Goal: Task Accomplishment & Management: Complete application form

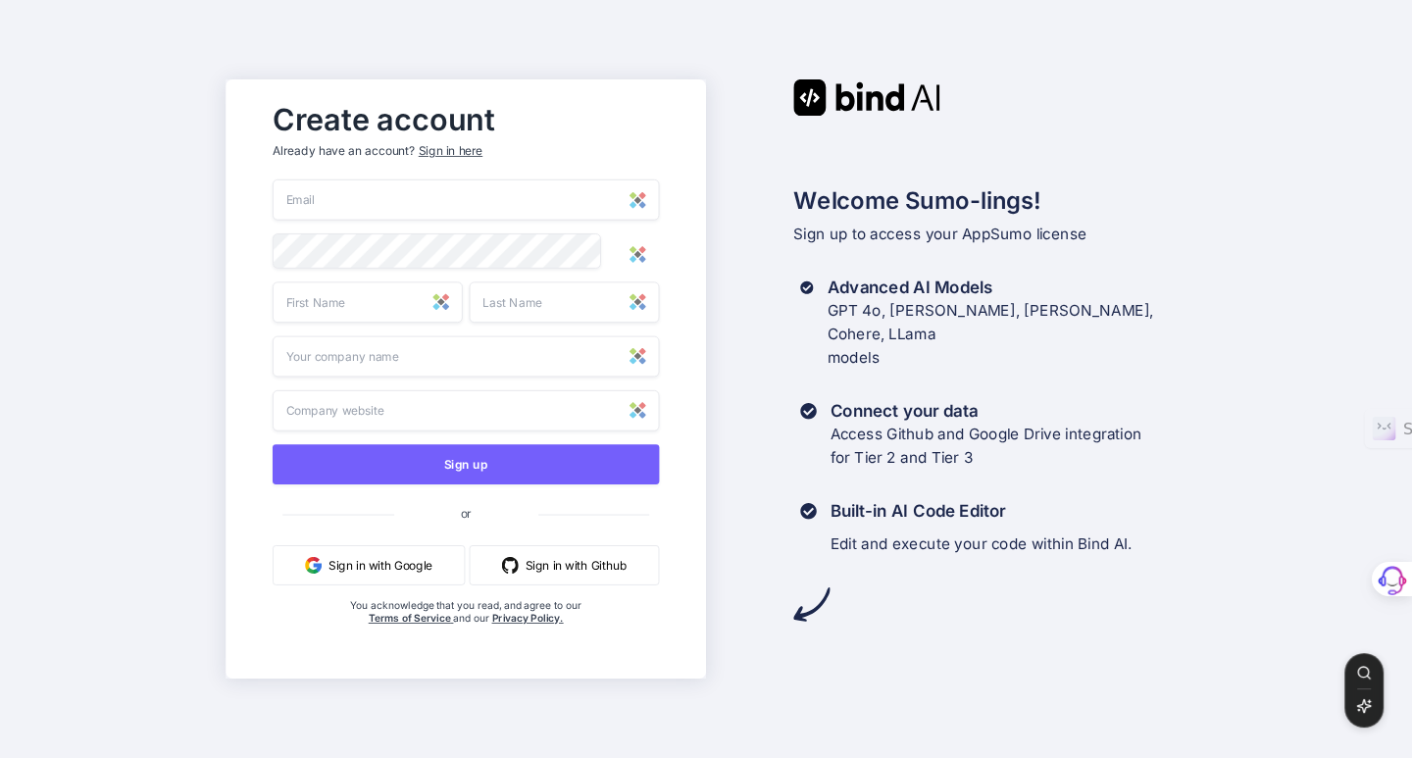
click at [346, 180] on input "email" at bounding box center [466, 199] width 386 height 41
type input "[PERSON_NAME][EMAIL_ADDRESS][PERSON_NAME][DOMAIN_NAME]"
click at [334, 310] on input "text" at bounding box center [368, 301] width 190 height 41
type input "BERNARDO"
type input "CORONA"
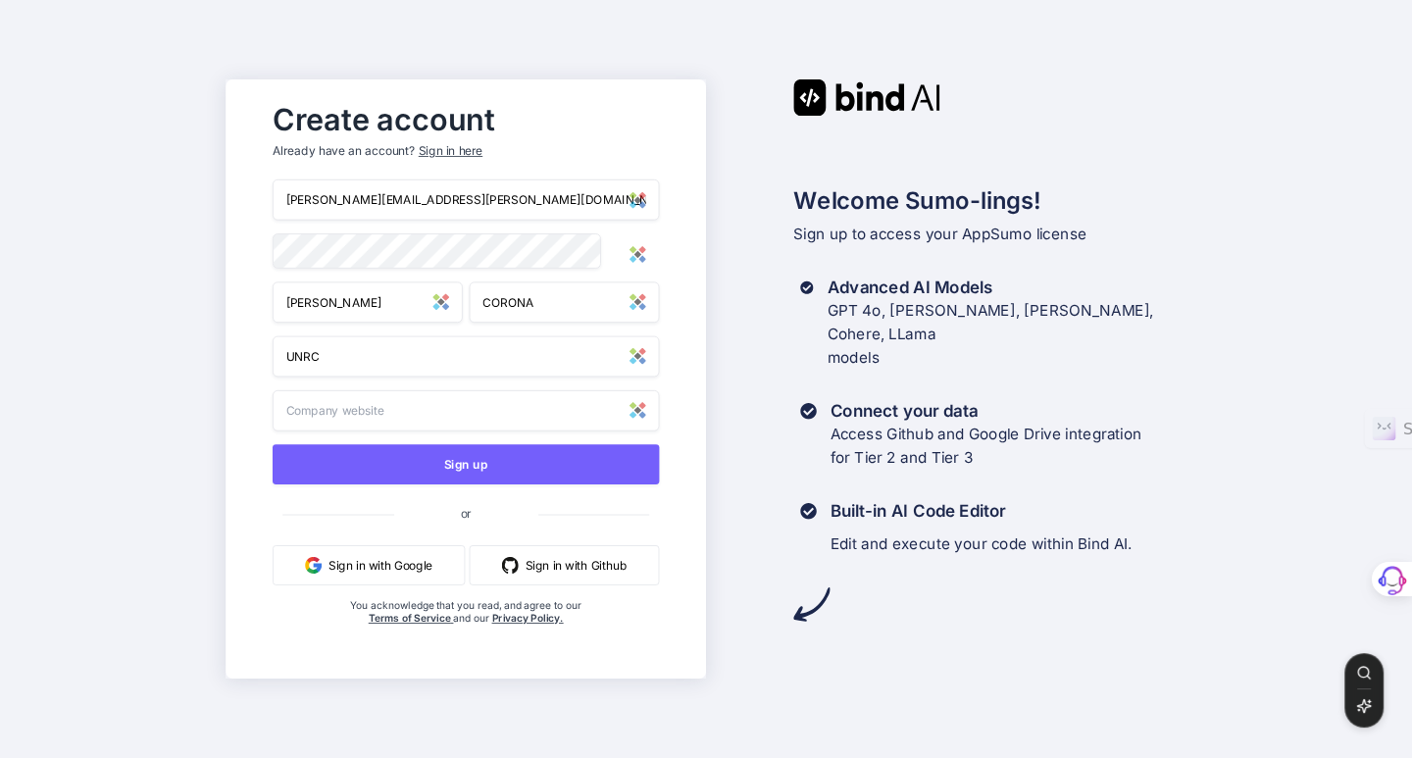
click at [342, 359] on input "UNRC" at bounding box center [466, 356] width 386 height 41
type input "UNRC"
click at [404, 419] on input "text" at bounding box center [466, 410] width 386 height 41
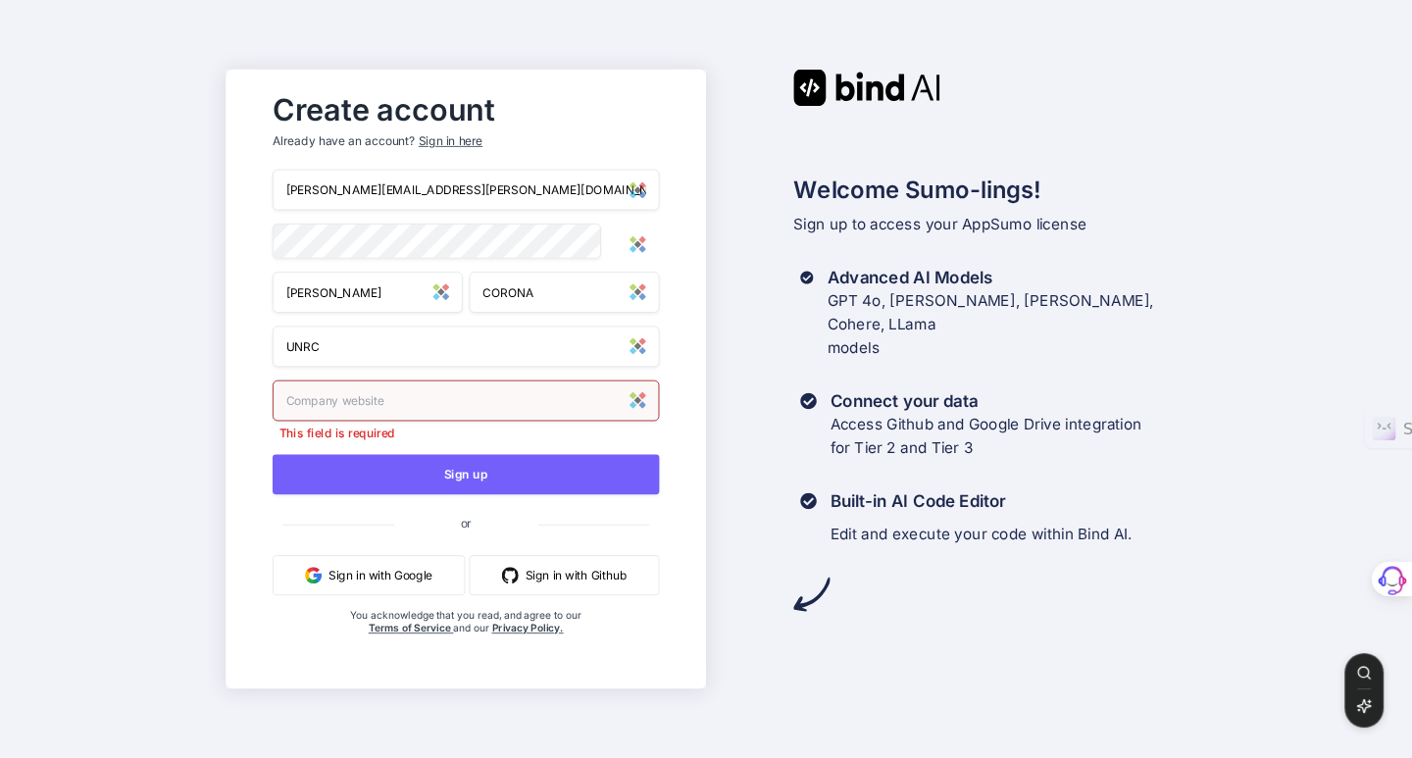
click at [325, 352] on input "UNRC" at bounding box center [466, 346] width 386 height 41
click at [338, 402] on input "text" at bounding box center [466, 400] width 386 height 41
type input "www.todoelsoftware.com"
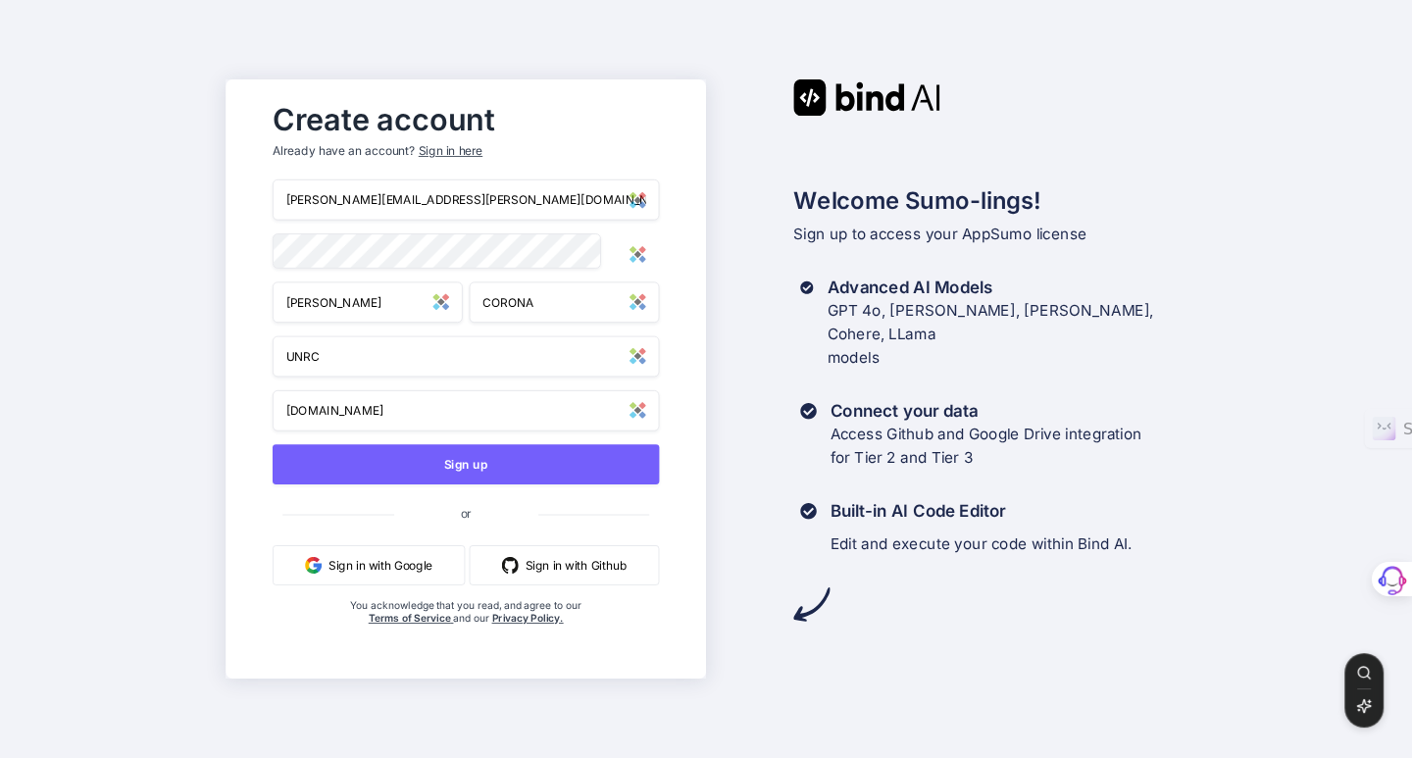
click at [329, 349] on input "UNRC" at bounding box center [466, 356] width 386 height 41
click at [329, 348] on input "UNRC" at bounding box center [466, 356] width 386 height 41
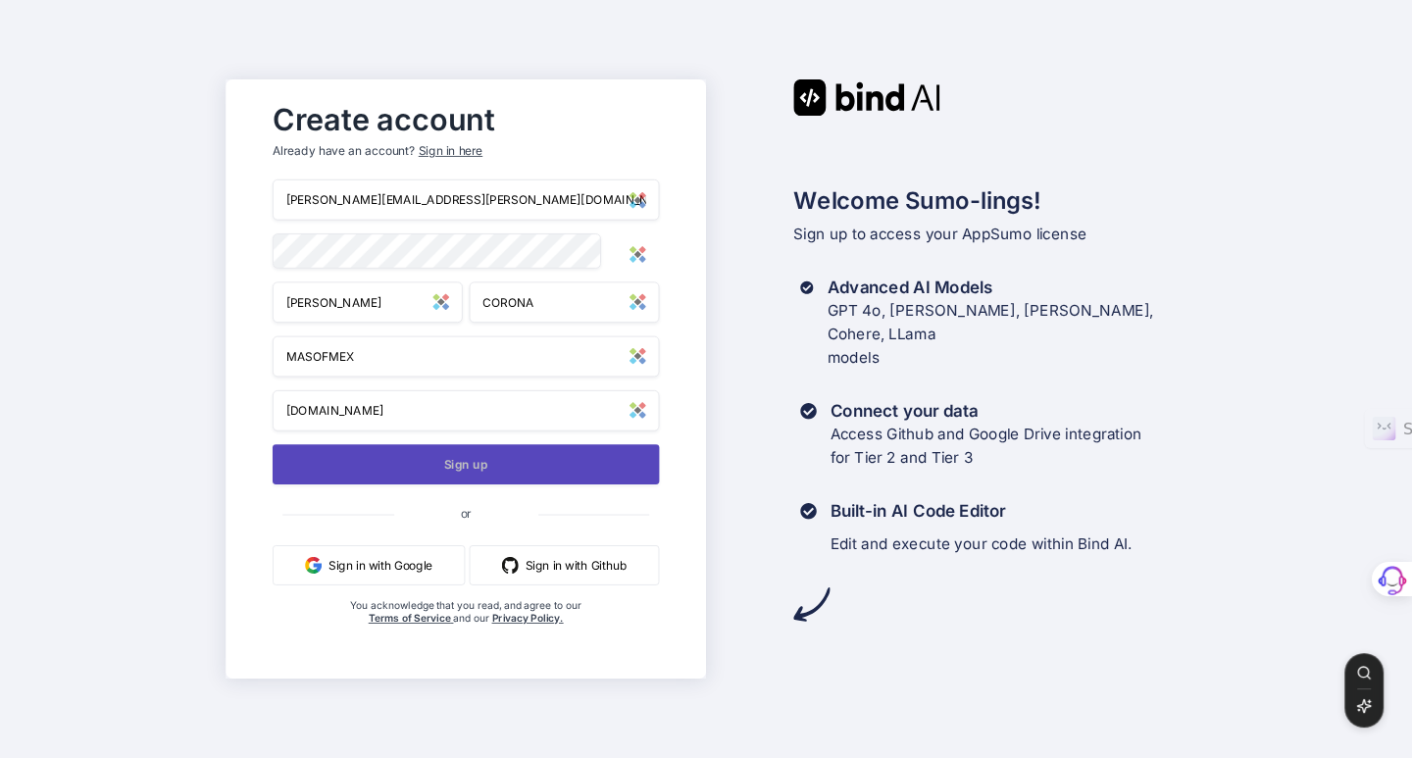
type input "MASOFMEX"
click at [465, 467] on button "Sign up" at bounding box center [466, 464] width 386 height 40
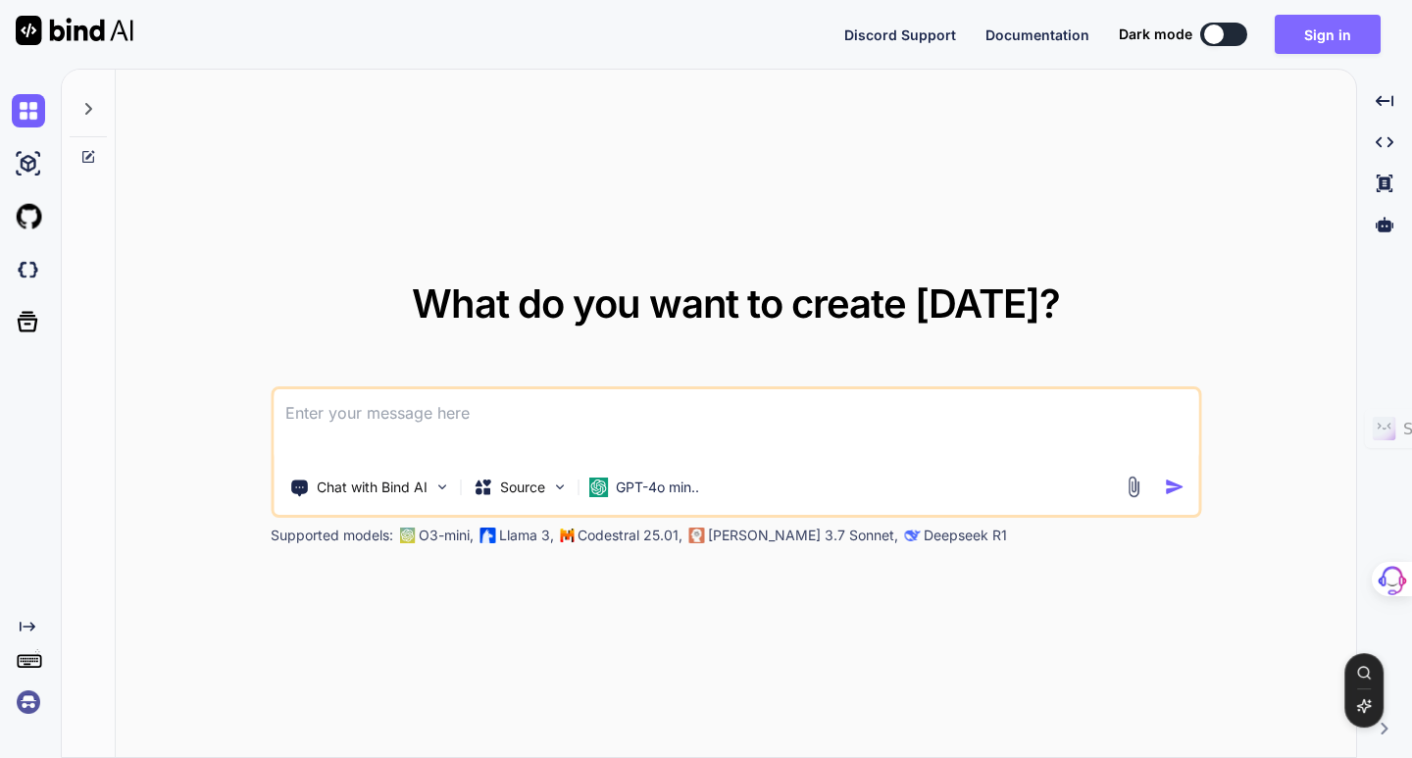
click at [1332, 44] on button "Sign in" at bounding box center [1328, 34] width 106 height 39
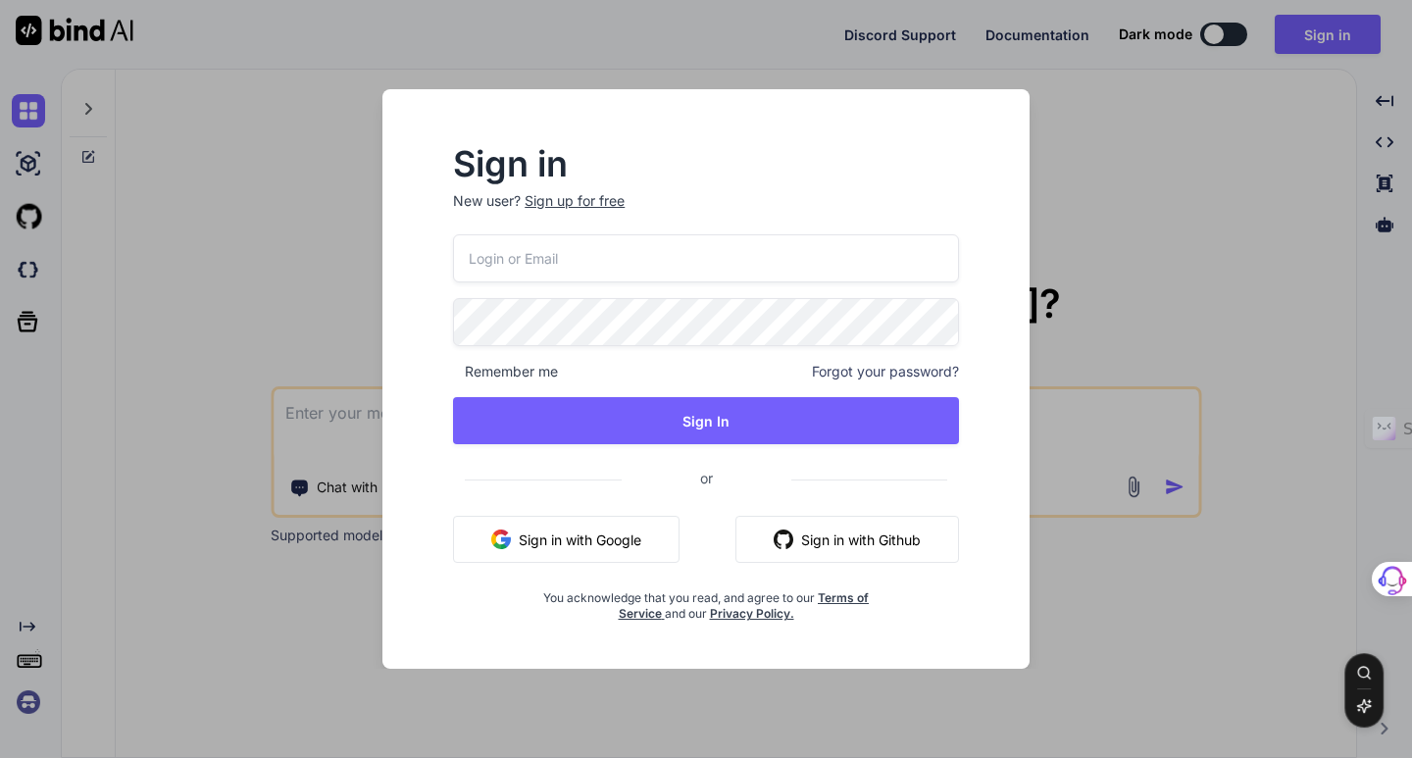
click at [529, 274] on input "email" at bounding box center [706, 258] width 506 height 48
type input "[PERSON_NAME][EMAIL_ADDRESS][PERSON_NAME][DOMAIN_NAME]"
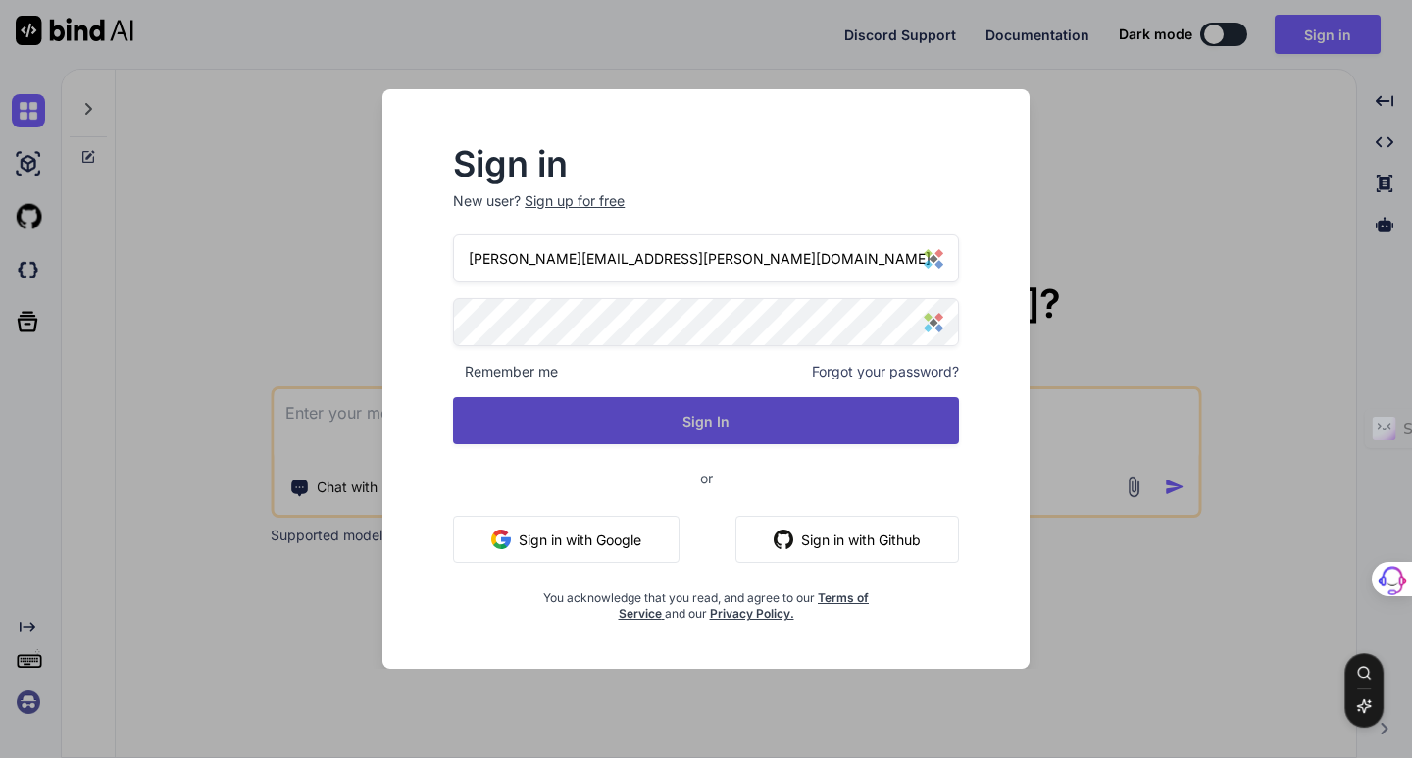
click at [650, 420] on button "Sign In" at bounding box center [706, 420] width 506 height 47
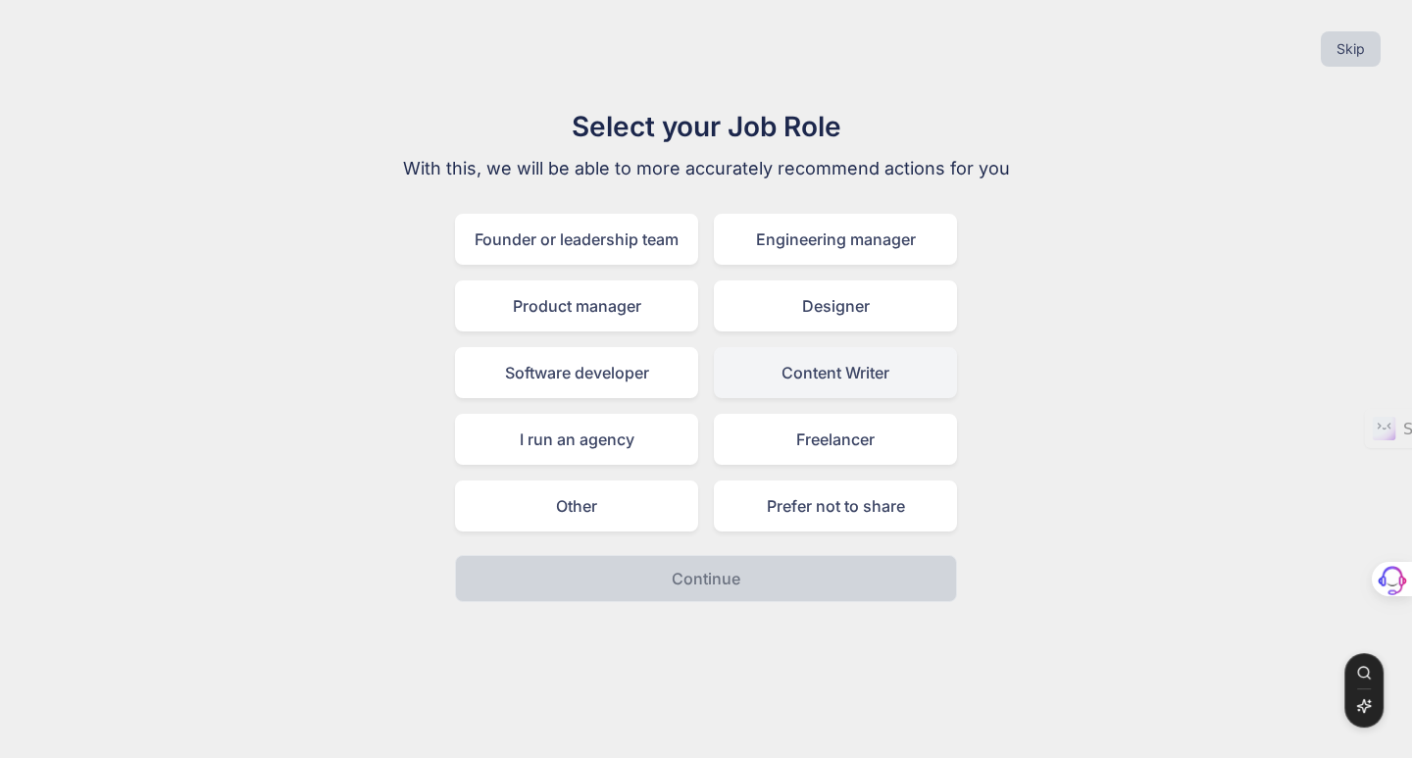
click at [831, 374] on div "Content Writer" at bounding box center [835, 372] width 243 height 51
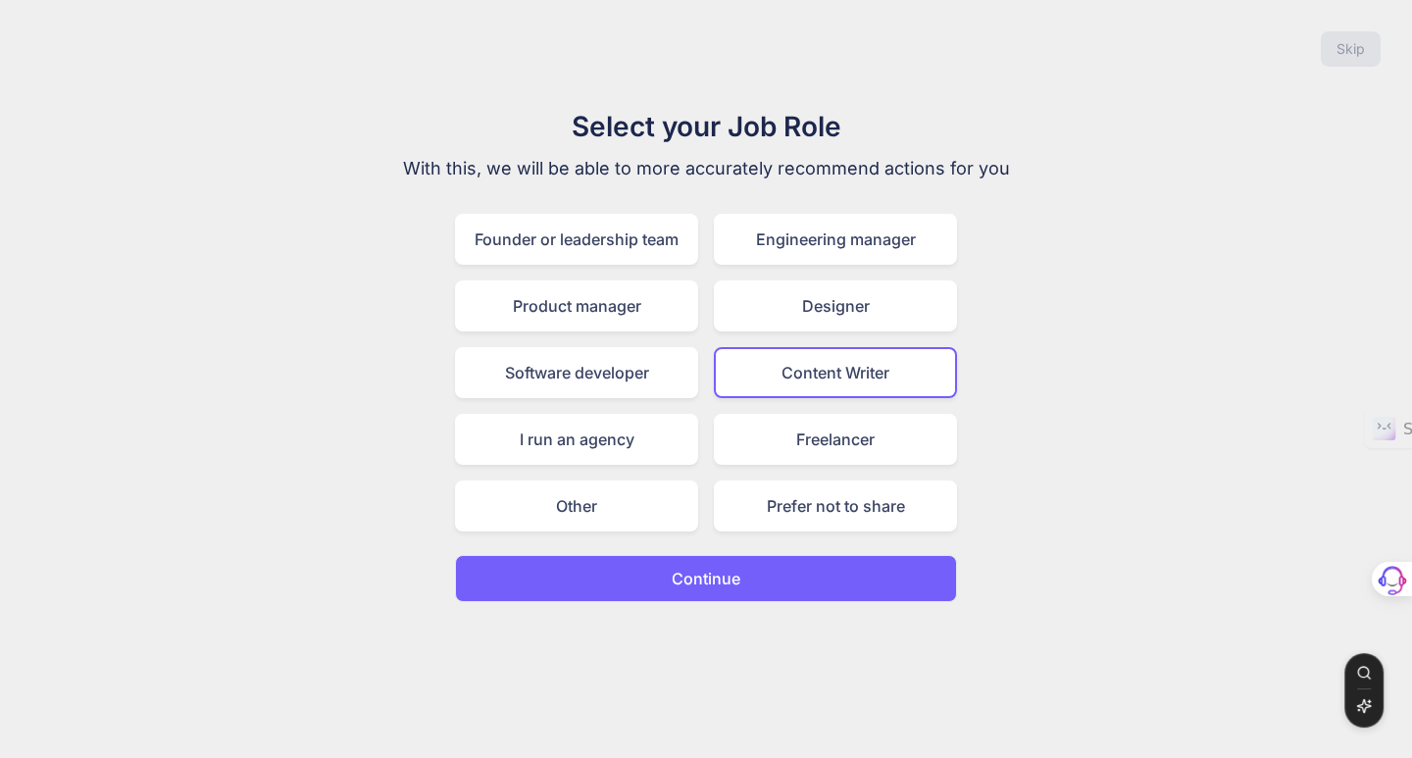
click at [745, 581] on button "Continue" at bounding box center [706, 578] width 502 height 47
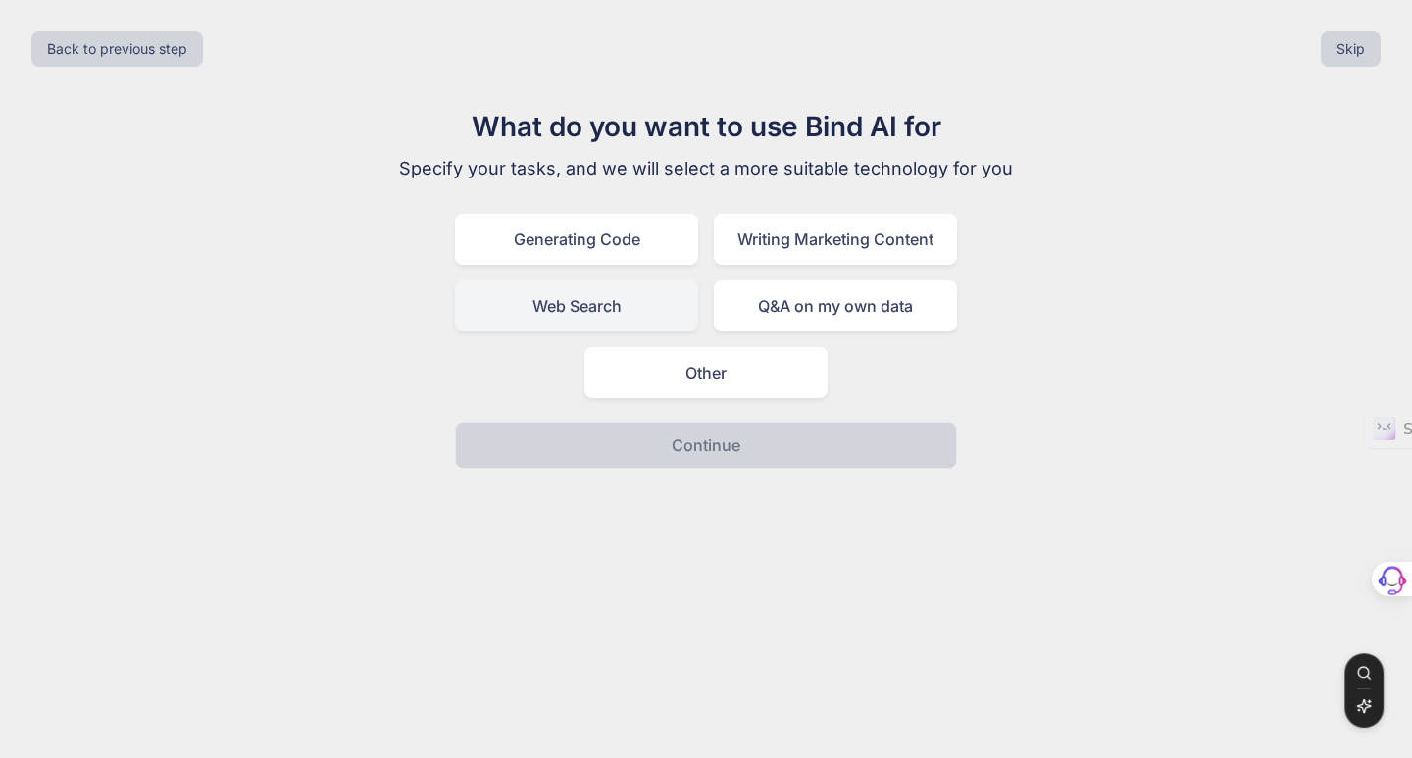
click at [578, 308] on div "Web Search" at bounding box center [576, 305] width 243 height 51
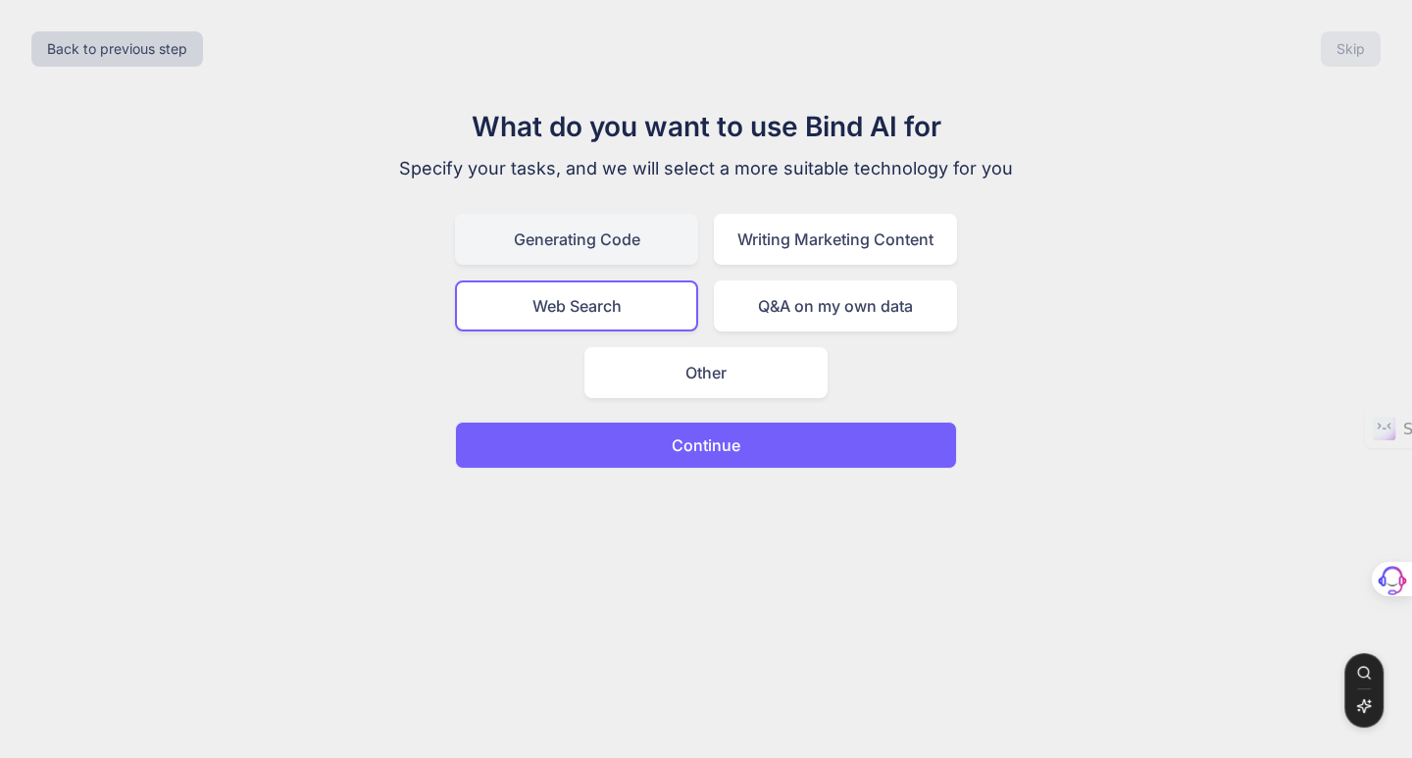
click at [579, 241] on div "Generating Code" at bounding box center [576, 239] width 243 height 51
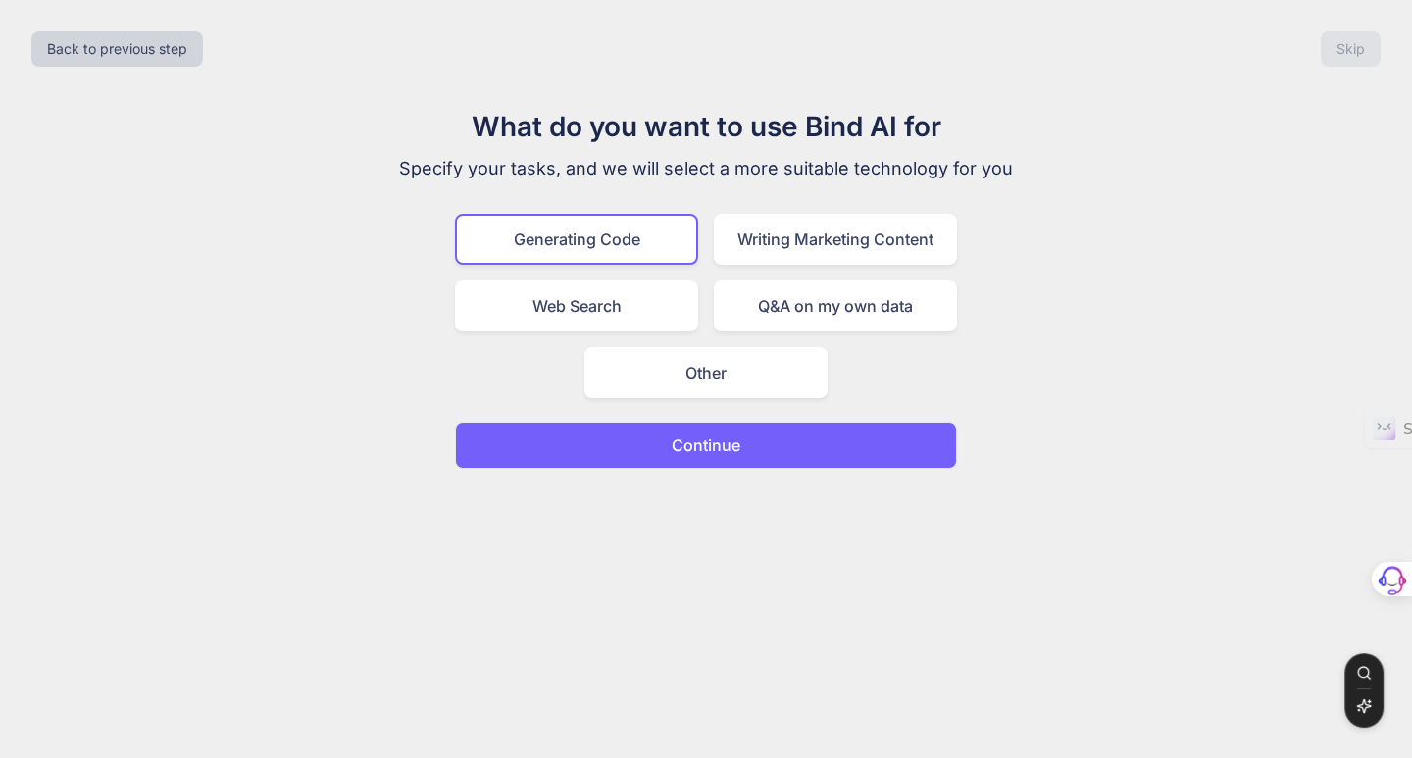
click at [725, 437] on p "Continue" at bounding box center [706, 445] width 69 height 24
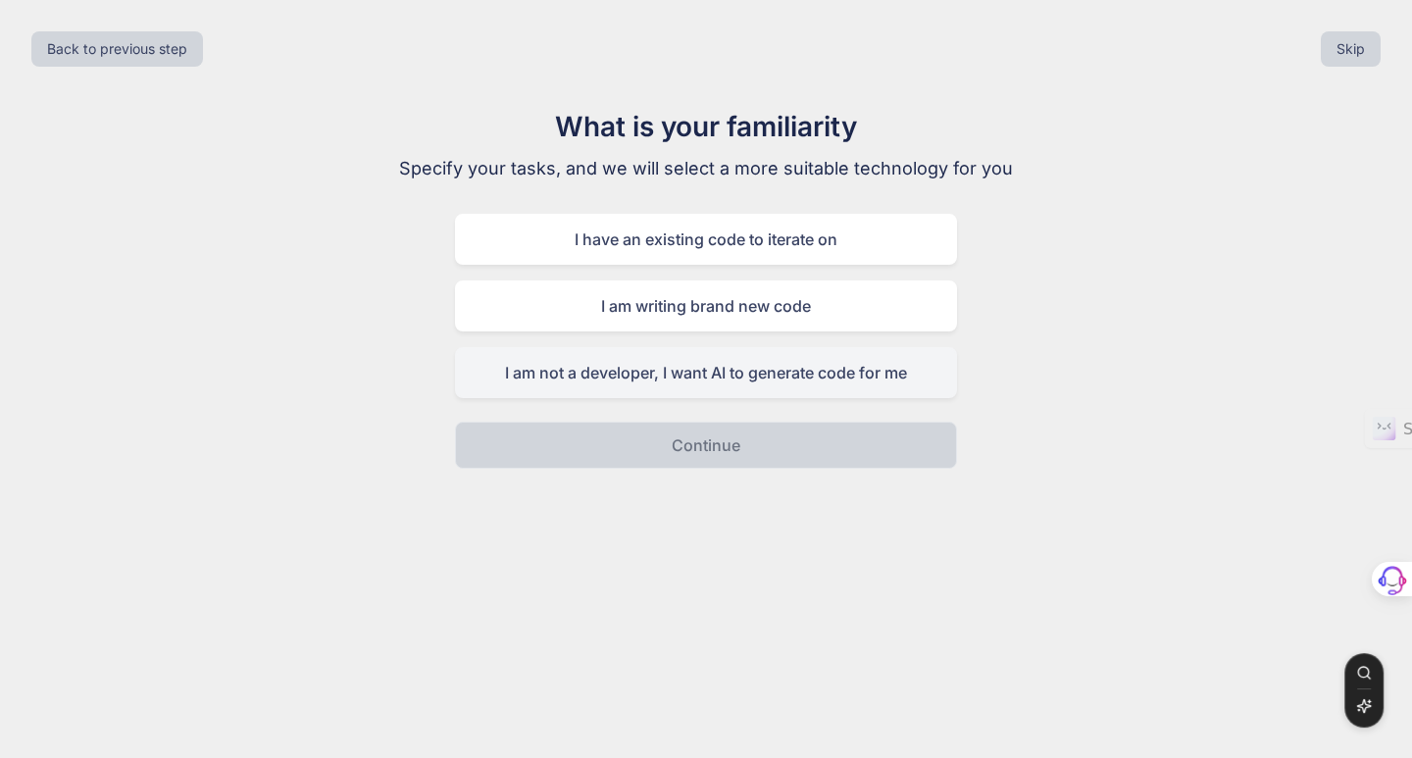
click at [669, 360] on div "I am not a developer, I want AI to generate code for me" at bounding box center [706, 372] width 502 height 51
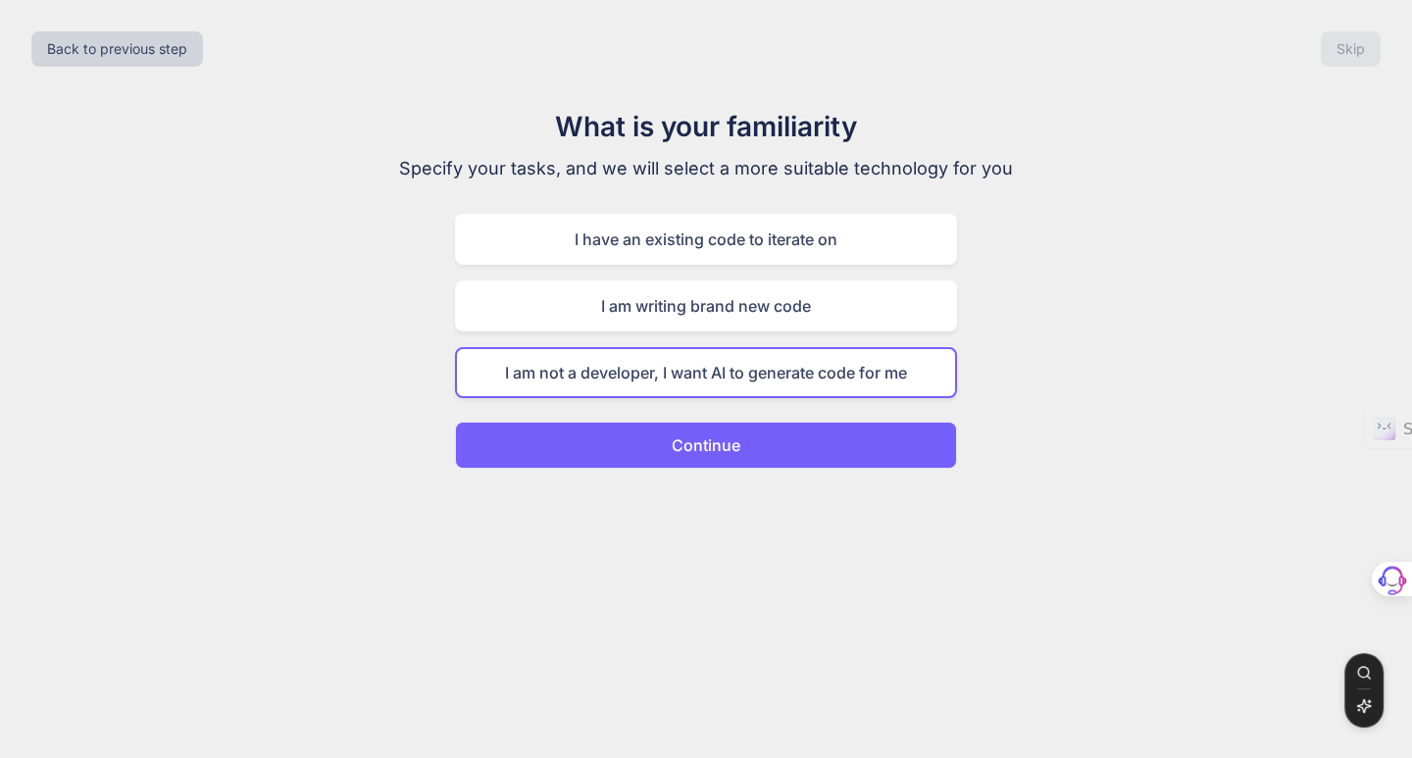
click at [711, 434] on p "Continue" at bounding box center [706, 445] width 69 height 24
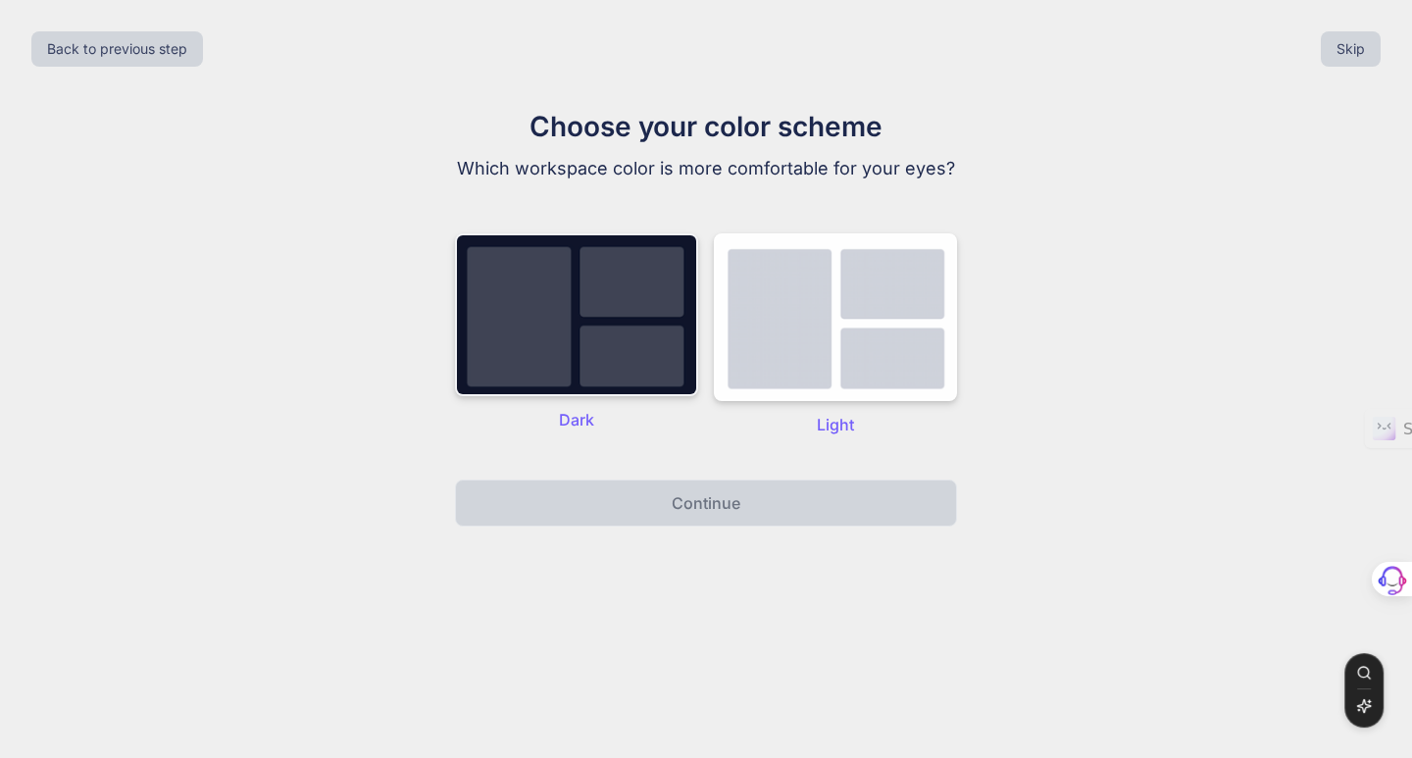
click at [493, 342] on img at bounding box center [576, 314] width 243 height 163
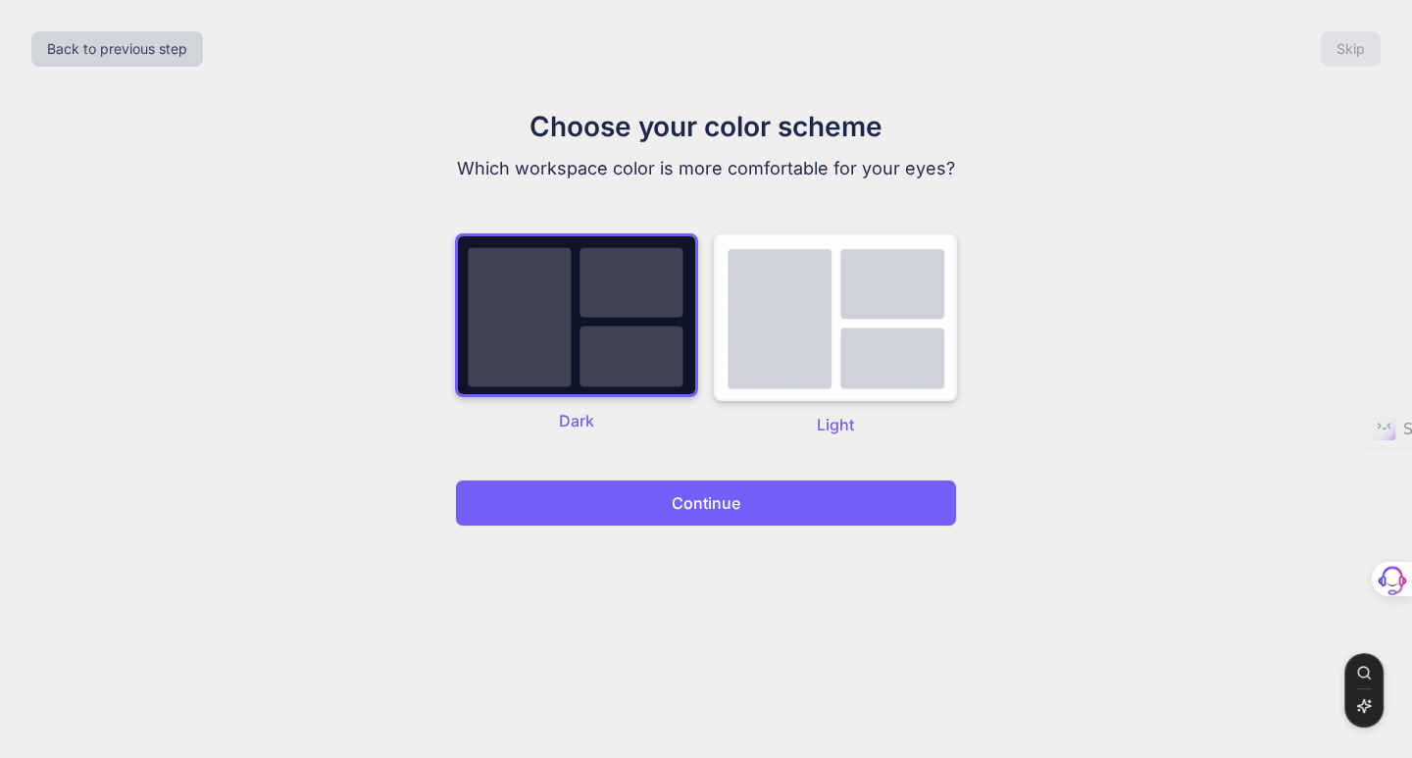
click at [769, 352] on img at bounding box center [835, 317] width 243 height 168
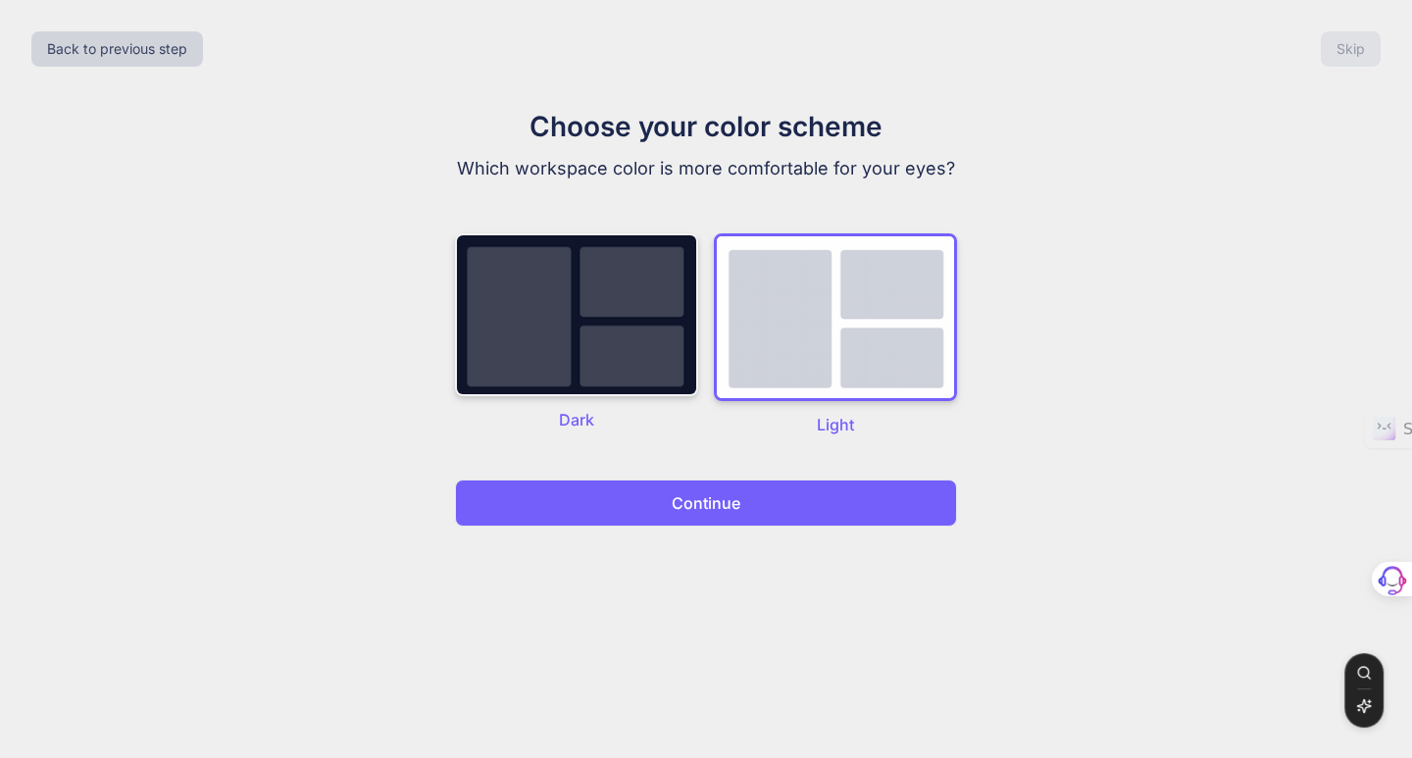
click at [619, 359] on img at bounding box center [576, 314] width 243 height 163
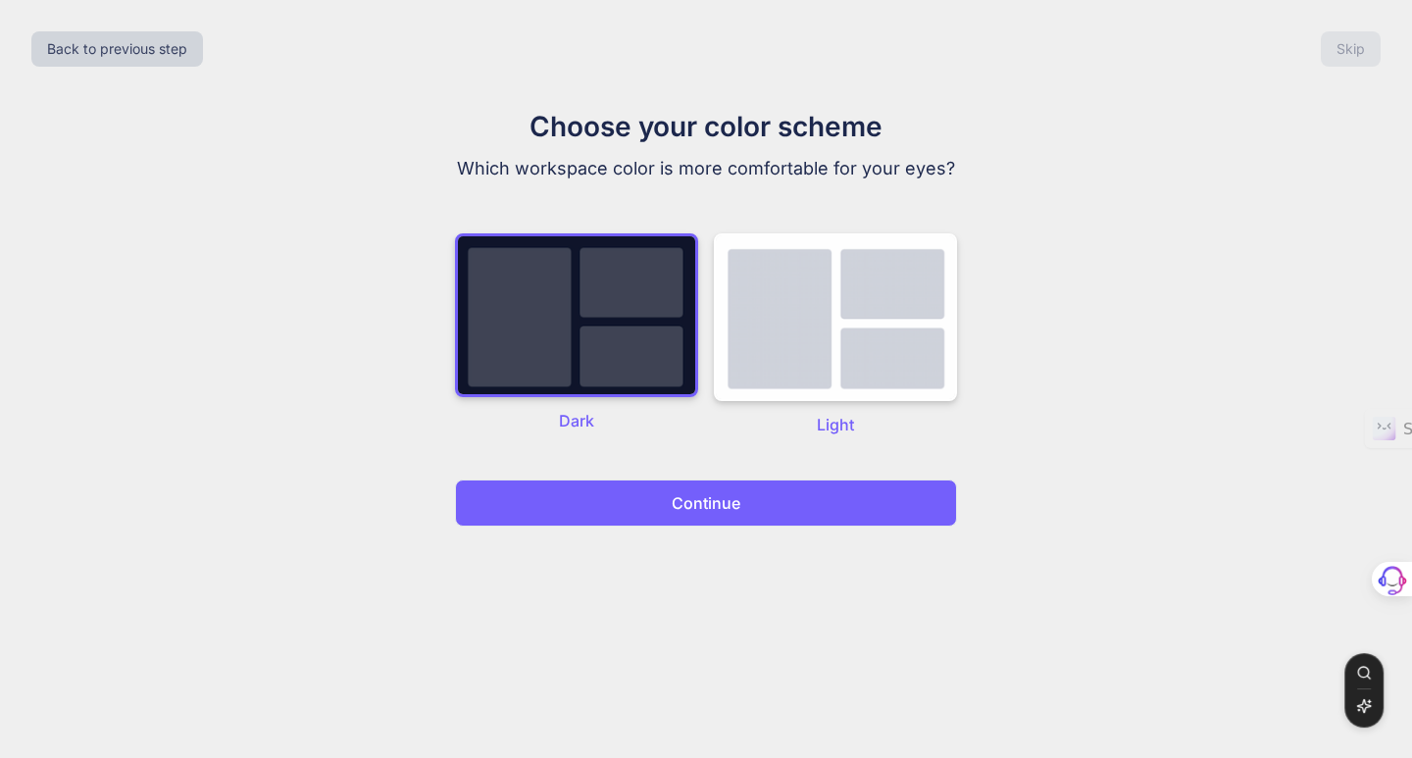
click at [678, 494] on p "Continue" at bounding box center [706, 503] width 69 height 24
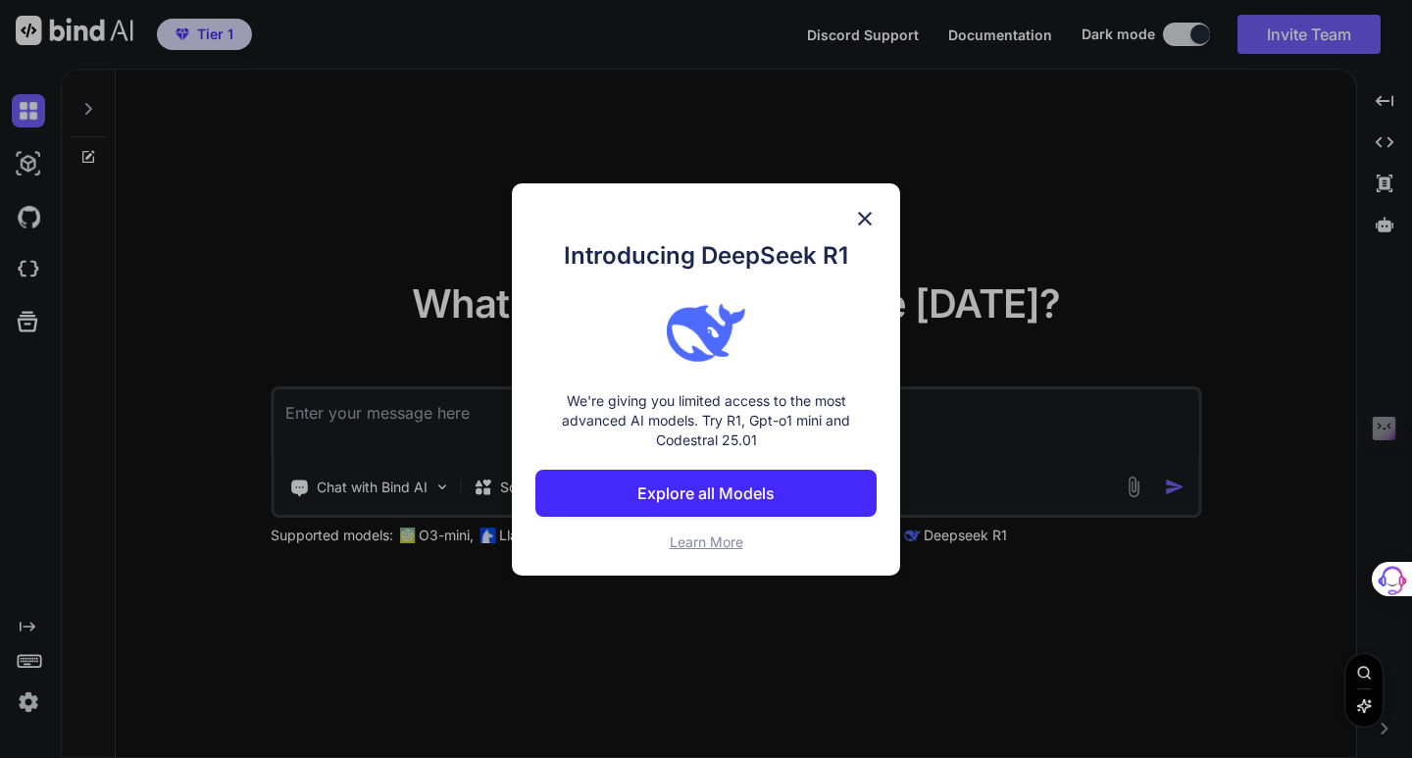
click at [698, 487] on p "Explore all Models" at bounding box center [705, 493] width 137 height 24
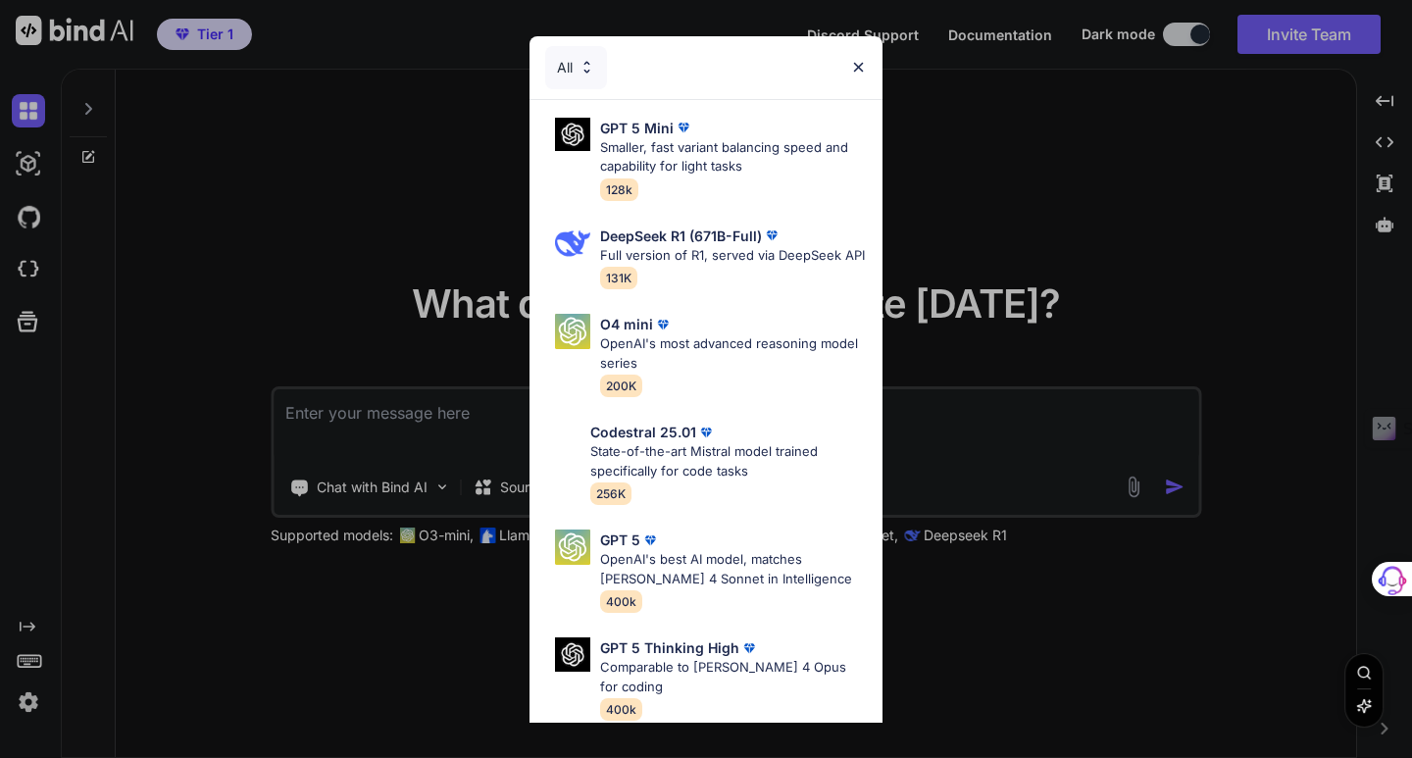
click at [866, 64] on img at bounding box center [858, 67] width 17 height 17
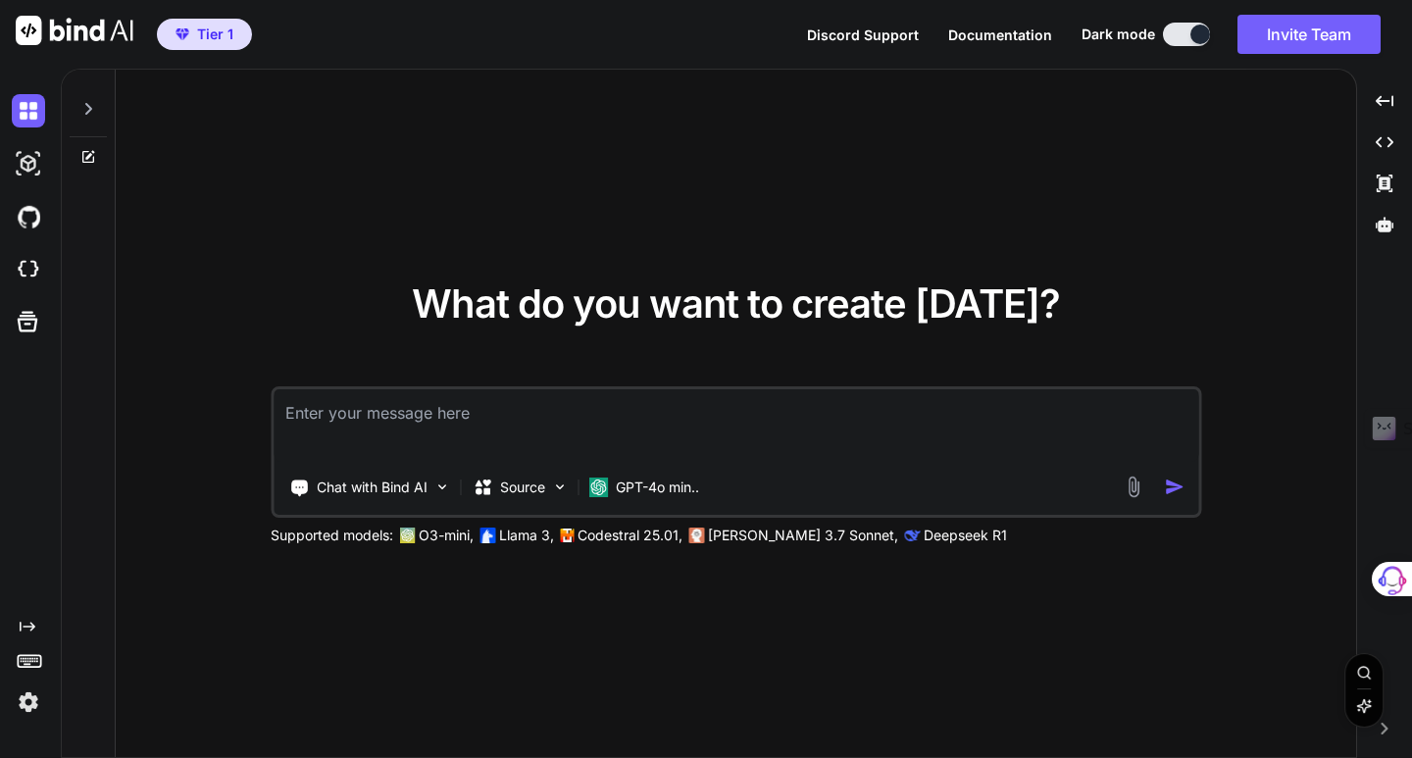
click at [1170, 31] on button at bounding box center [1186, 35] width 47 height 24
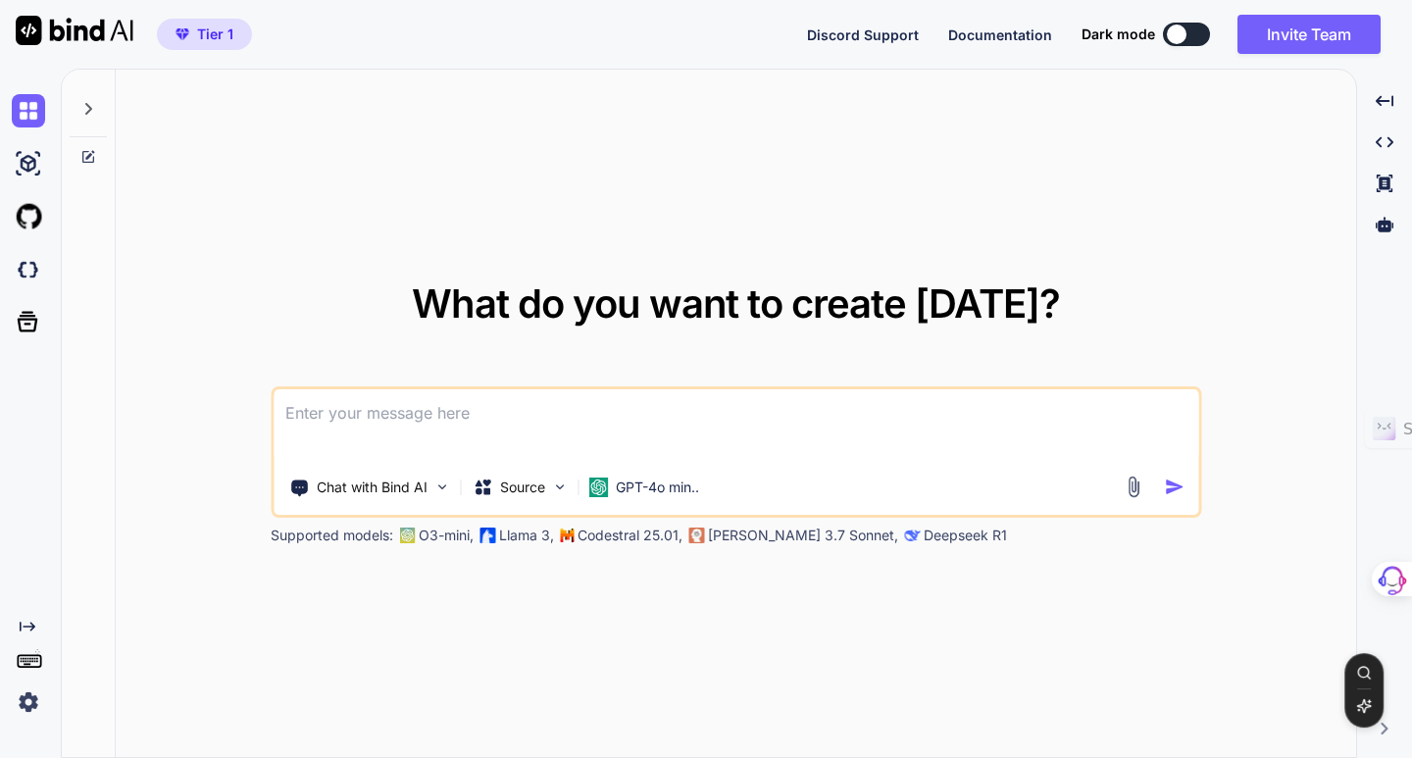
click at [1186, 30] on button at bounding box center [1186, 35] width 47 height 24
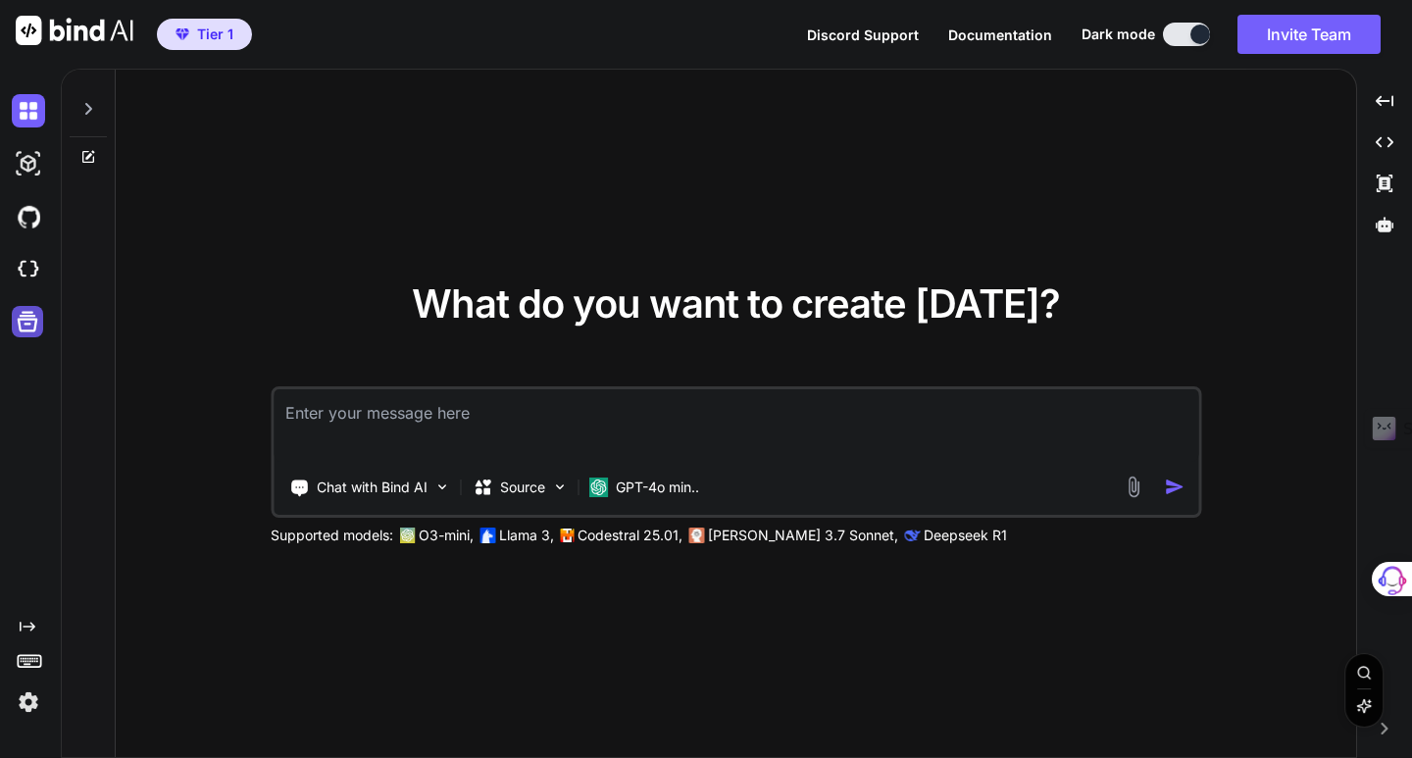
click at [26, 327] on icon at bounding box center [27, 321] width 27 height 27
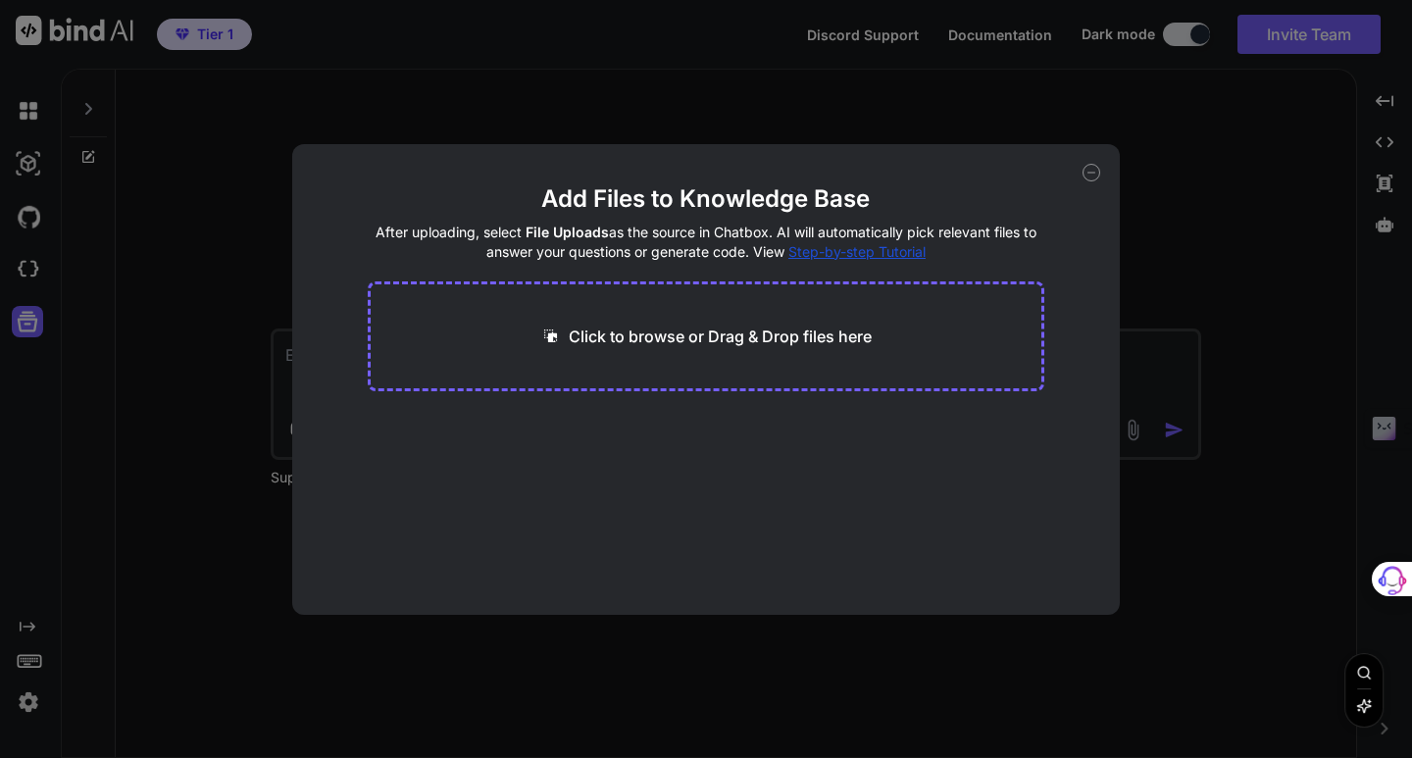
click at [1094, 170] on icon at bounding box center [1091, 173] width 18 height 18
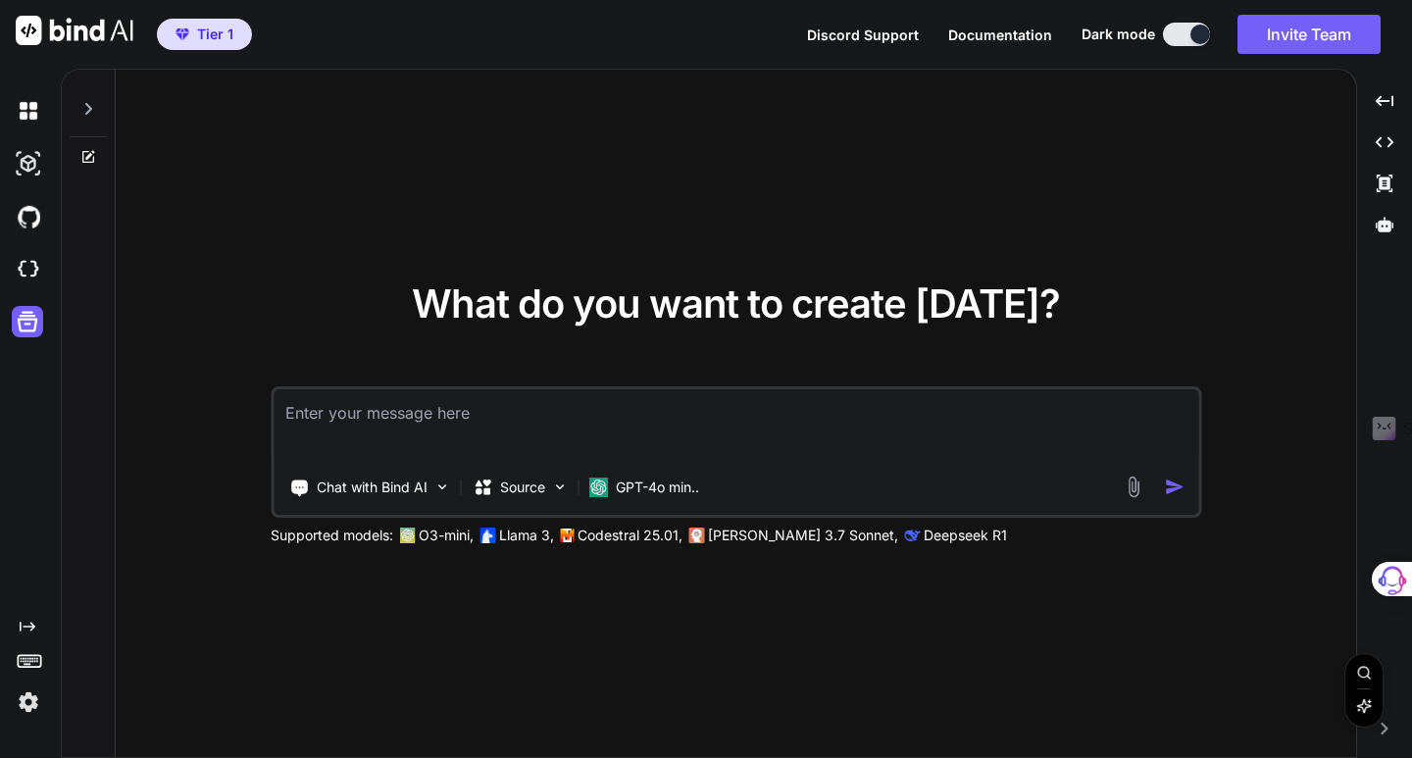
click at [32, 699] on img at bounding box center [28, 701] width 33 height 33
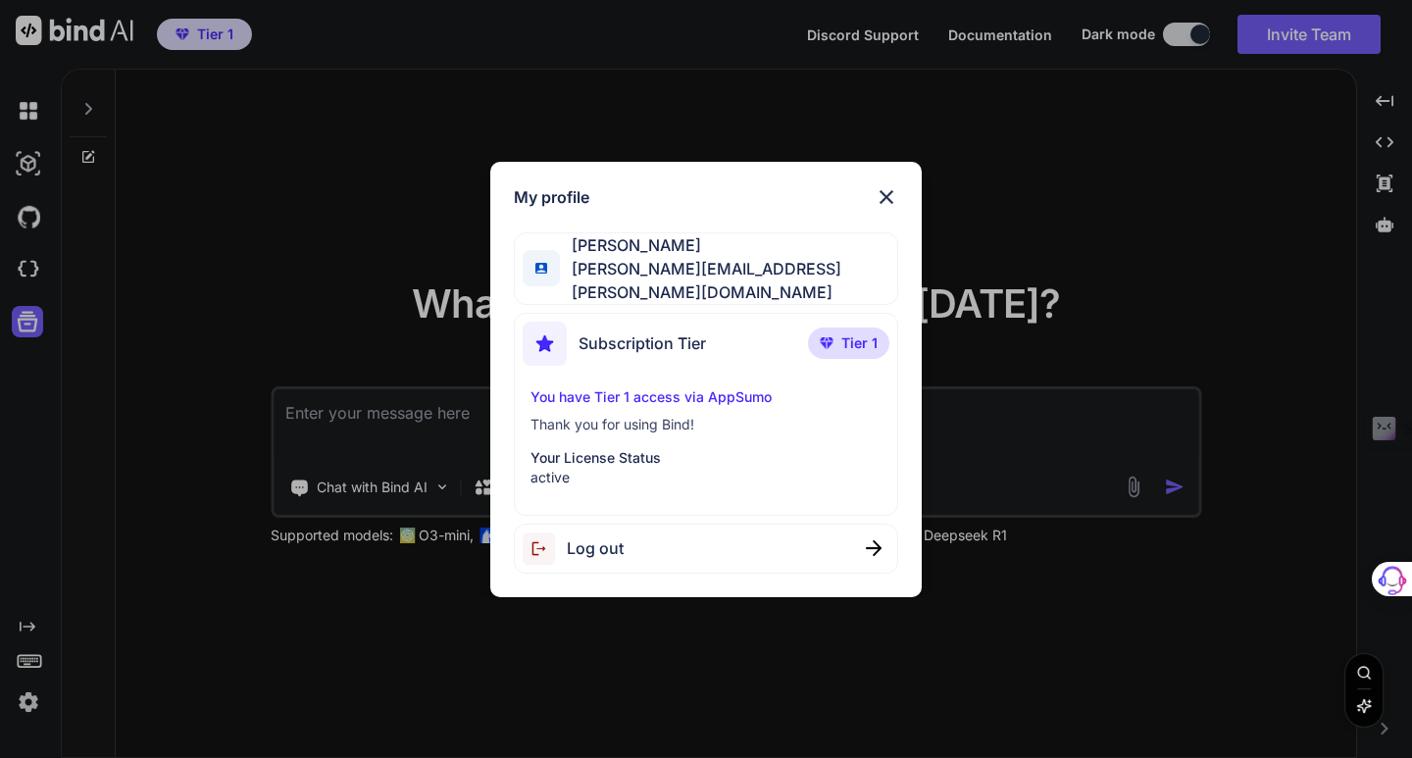
click at [597, 547] on span "Log out" at bounding box center [595, 548] width 57 height 24
